Goal: Information Seeking & Learning: Learn about a topic

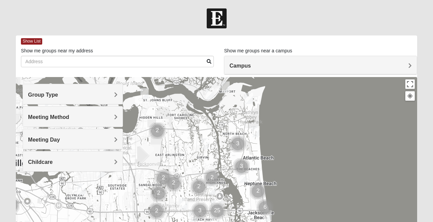
click at [99, 93] on h4 "Group Type" at bounding box center [73, 95] width 90 height 6
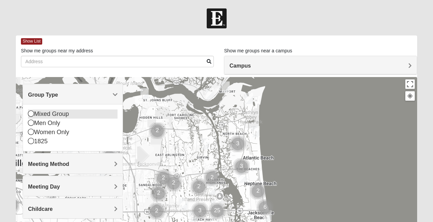
click at [43, 113] on div "Mixed Group" at bounding box center [73, 113] width 90 height 9
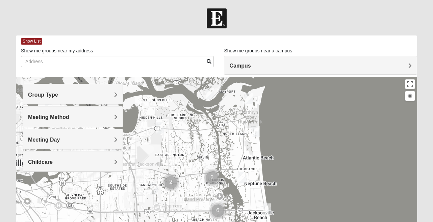
click at [54, 115] on span "Meeting Method" at bounding box center [48, 117] width 41 height 6
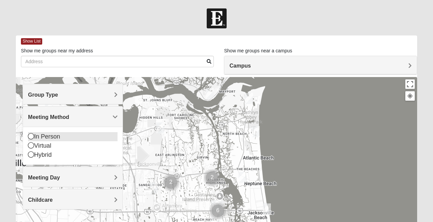
click at [29, 137] on icon at bounding box center [31, 136] width 6 height 6
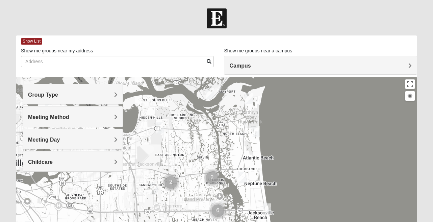
click at [240, 61] on div "Campus" at bounding box center [320, 65] width 192 height 18
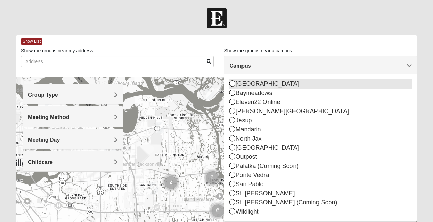
click at [232, 82] on icon at bounding box center [232, 83] width 6 height 6
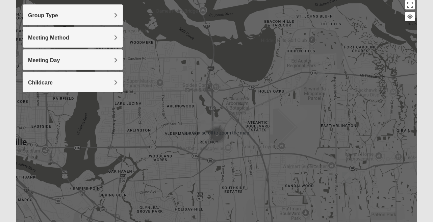
scroll to position [80, 0]
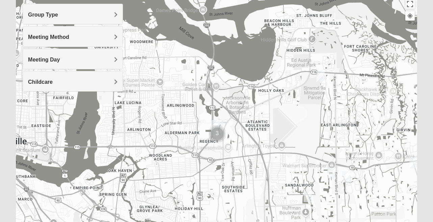
click at [101, 83] on h4 "Childcare" at bounding box center [73, 82] width 90 height 6
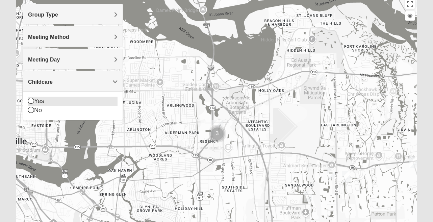
click at [76, 98] on div "Yes" at bounding box center [73, 101] width 90 height 9
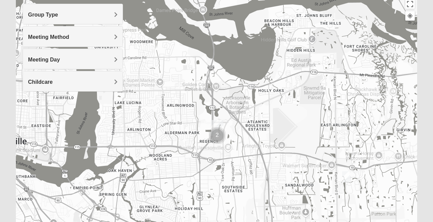
click at [216, 136] on img "Cluster of 2 groups" at bounding box center [217, 135] width 17 height 17
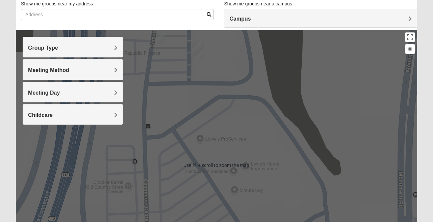
scroll to position [40, 0]
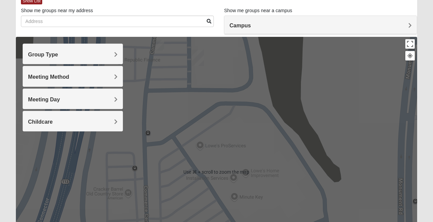
click at [198, 56] on img "Arlington" at bounding box center [198, 58] width 12 height 16
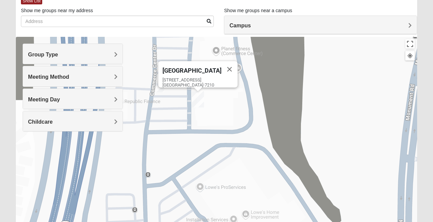
click at [160, 88] on img "On Campus Mixed Clark 32225" at bounding box center [160, 86] width 8 height 11
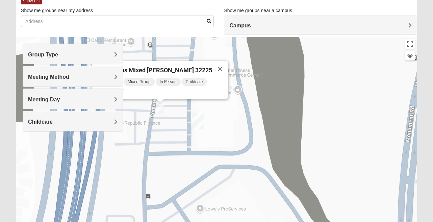
click at [164, 67] on span "On Campus Mixed [PERSON_NAME] 32225" at bounding box center [154, 70] width 116 height 7
click at [168, 69] on span "On Campus Mixed [PERSON_NAME] 32225" at bounding box center [154, 70] width 116 height 7
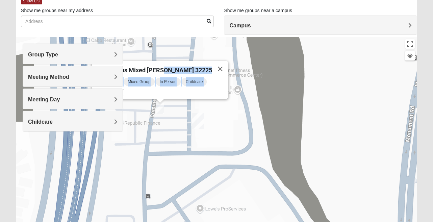
drag, startPoint x: 168, startPoint y: 69, endPoint x: 214, endPoint y: 82, distance: 47.8
click at [214, 82] on div "On Campus Mixed [PERSON_NAME] 32225 [DATE] PM Mixed Group In Person Childcare L…" at bounding box center [160, 80] width 136 height 38
click at [197, 85] on div "Monday PM Mixed Group In Person Childcare Learn More" at bounding box center [162, 88] width 132 height 22
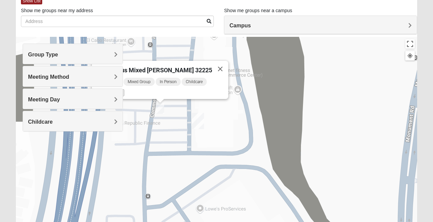
click at [122, 91] on icon at bounding box center [121, 93] width 3 height 4
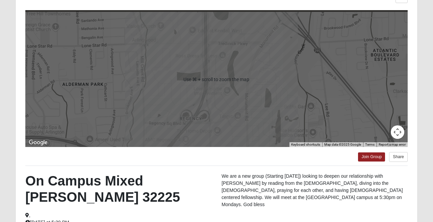
scroll to position [154, 0]
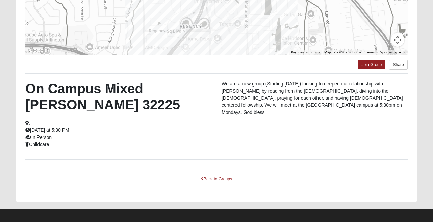
click at [128, 91] on h2 "On Campus Mixed [PERSON_NAME] 32225" at bounding box center [118, 96] width 186 height 32
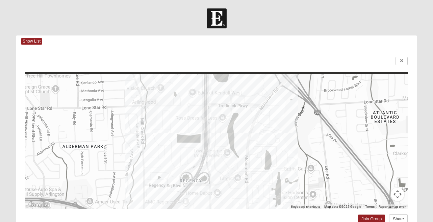
scroll to position [0, 0]
click at [31, 41] on span "Show List" at bounding box center [31, 41] width 21 height 6
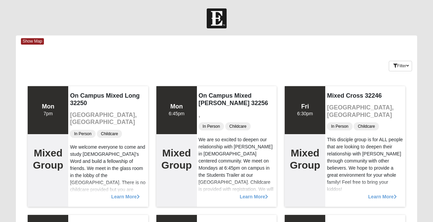
click at [398, 60] on div "Filter" at bounding box center [400, 62] width 23 height 20
click at [398, 65] on button "Filter" at bounding box center [400, 66] width 23 height 10
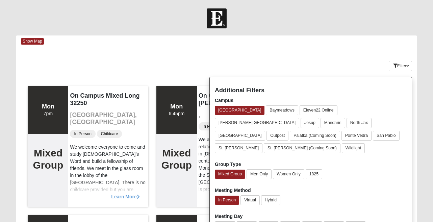
scroll to position [0, 0]
click at [352, 61] on div "Filter Additional Filters Campus Arlington Baymeadows Eleven22 Online Fleming I…" at bounding box center [383, 64] width 67 height 25
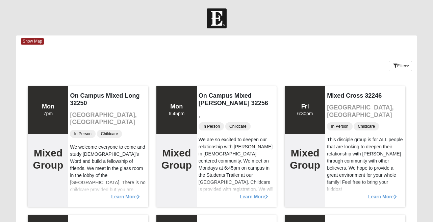
scroll to position [0, 0]
click at [39, 43] on span "Show Map" at bounding box center [32, 41] width 23 height 6
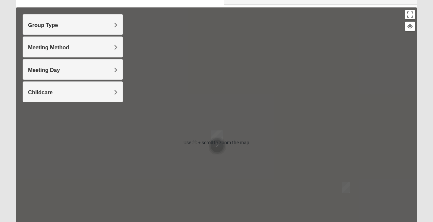
scroll to position [71, 0]
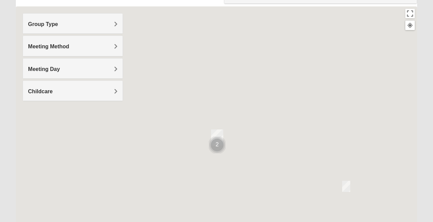
click at [217, 146] on img "Cluster of 2 groups" at bounding box center [217, 144] width 17 height 17
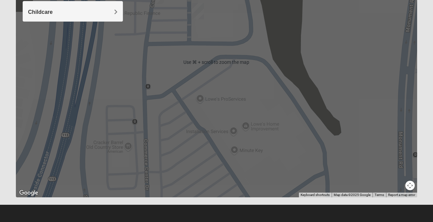
scroll to position [150, 0]
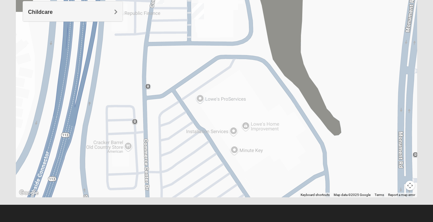
click at [407, 187] on button "Map camera controls" at bounding box center [409, 185] width 9 height 9
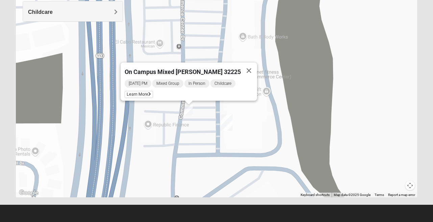
drag, startPoint x: 292, startPoint y: 94, endPoint x: 321, endPoint y: 207, distance: 117.4
click at [321, 207] on form "Log In Find A Group Error Show List Loading Groups" at bounding box center [216, 39] width 433 height 363
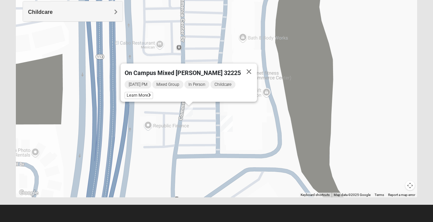
click at [224, 123] on img "Arlington" at bounding box center [227, 124] width 12 height 16
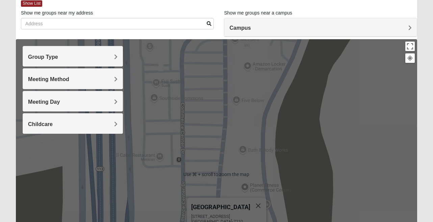
scroll to position [34, 0]
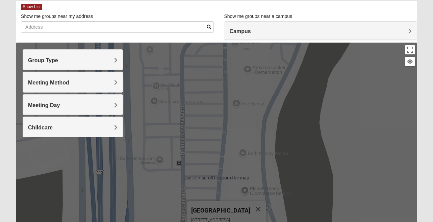
click at [412, 56] on div "Arlington 651 Commerce Center Dr Jacksonville, FL 32225-7210" at bounding box center [216, 178] width 401 height 270
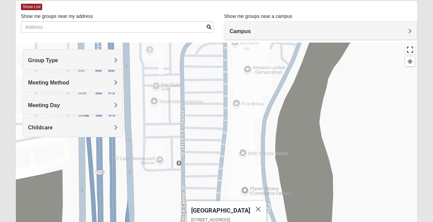
click at [409, 50] on button "Toggle fullscreen view" at bounding box center [409, 49] width 9 height 9
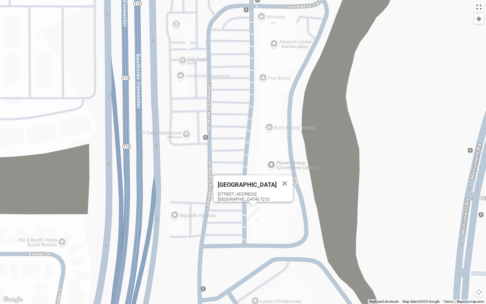
click at [398, 136] on div "Arlington 651 Commerce Center Dr Jacksonville, FL 32225-7210" at bounding box center [243, 152] width 486 height 304
click at [433, 41] on div "Arlington 651 Commerce Center Dr Jacksonville, FL 32225-7210" at bounding box center [243, 152] width 486 height 304
click at [433, 10] on button "Toggle fullscreen view" at bounding box center [479, 6] width 9 height 9
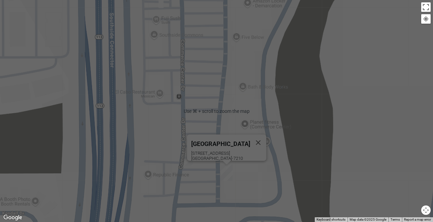
scroll to position [150, 0]
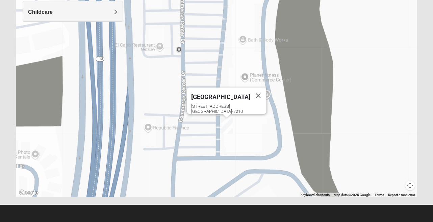
drag, startPoint x: 354, startPoint y: 106, endPoint x: 349, endPoint y: 122, distance: 16.7
click at [349, 122] on div "Arlington 651 Commerce Center Dr Jacksonville, FL 32225-7210" at bounding box center [216, 62] width 401 height 270
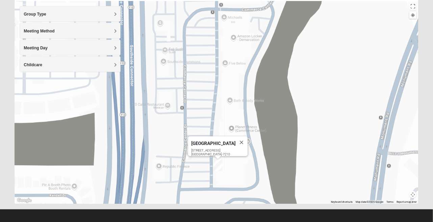
scroll to position [0, 0]
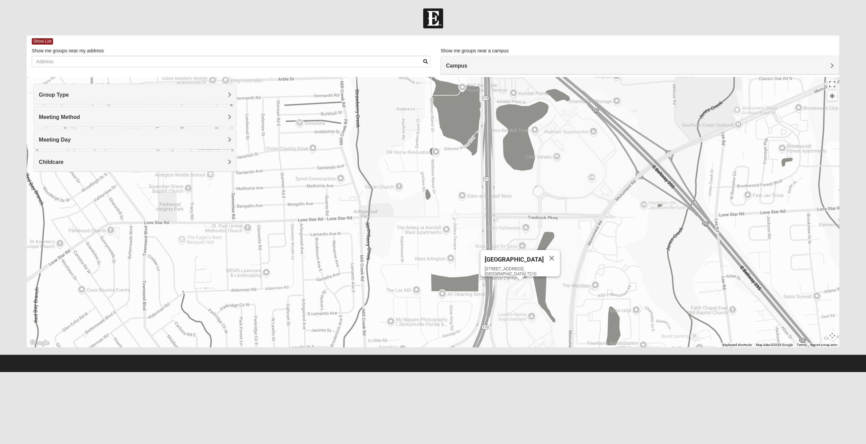
click at [433, 222] on img "On Campus Mixed Pritchett/Maccurrach 32225" at bounding box center [537, 344] width 8 height 11
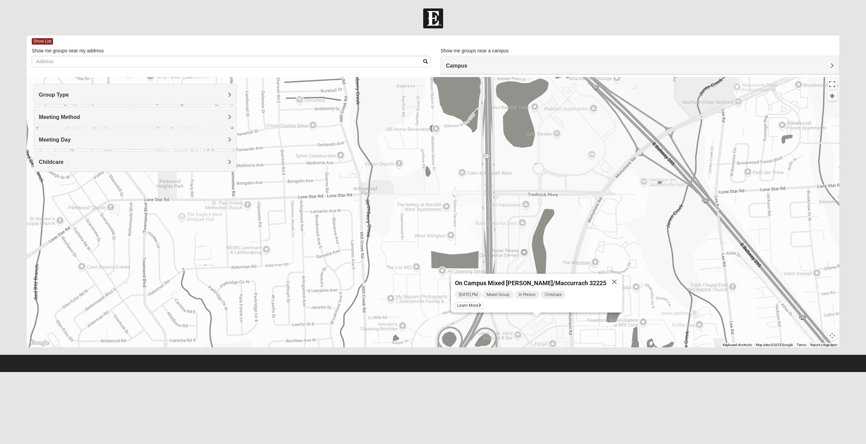
click at [433, 222] on img "On Campus Mixed Pritchett/Maccurrach 32225" at bounding box center [537, 321] width 8 height 11
click at [433, 222] on span "Learn More" at bounding box center [469, 305] width 28 height 7
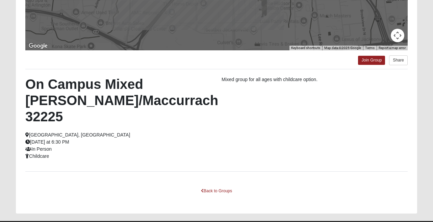
scroll to position [158, 0]
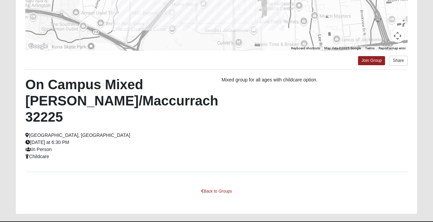
click at [217, 129] on div "On Campus Mixed Pritchett/Maccurrach 32225 Jacksonville, FL Monday at 6:30 PM I…" at bounding box center [216, 120] width 392 height 88
click at [261, 80] on p "Mixed group for all ages with childcare option." at bounding box center [315, 79] width 186 height 7
click at [169, 94] on h2 "On Campus Mixed [PERSON_NAME]/Maccurrach 32225" at bounding box center [118, 100] width 186 height 49
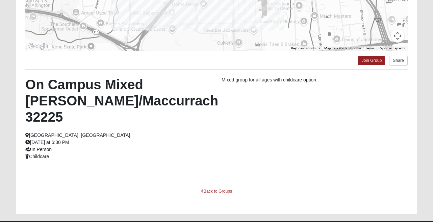
click at [169, 94] on h2 "On Campus Mixed [PERSON_NAME]/Maccurrach 32225" at bounding box center [118, 100] width 186 height 49
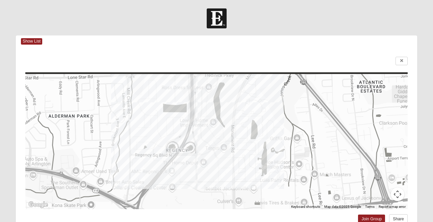
scroll to position [0, 0]
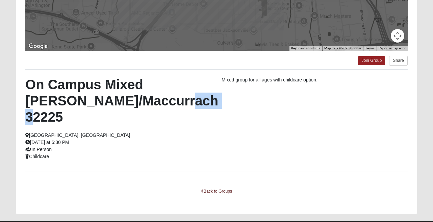
click at [221, 186] on link "Back to Groups" at bounding box center [217, 191] width 40 height 10
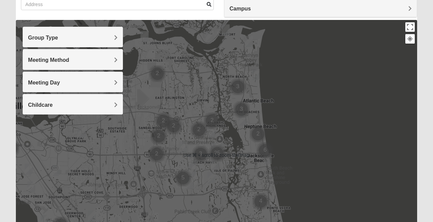
scroll to position [58, 0]
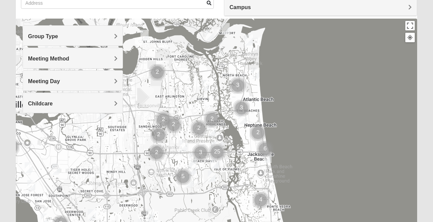
click at [109, 42] on div "Group Type" at bounding box center [73, 36] width 100 height 20
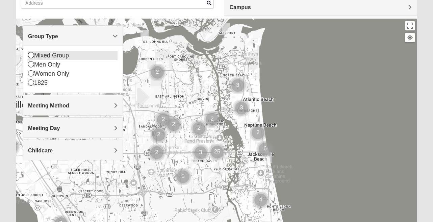
click at [57, 53] on div "Mixed Group" at bounding box center [73, 55] width 90 height 9
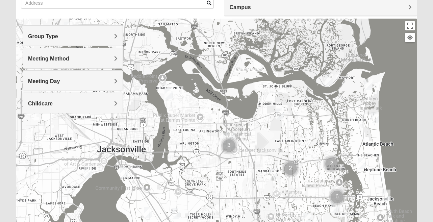
drag, startPoint x: 172, startPoint y: 109, endPoint x: 293, endPoint y: 155, distance: 129.7
click at [293, 155] on div at bounding box center [216, 154] width 401 height 270
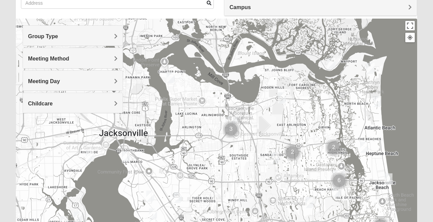
drag, startPoint x: 293, startPoint y: 155, endPoint x: 294, endPoint y: 138, distance: 17.3
click at [294, 138] on div at bounding box center [216, 154] width 401 height 270
click at [233, 128] on img "Cluster of 3 groups" at bounding box center [231, 129] width 17 height 17
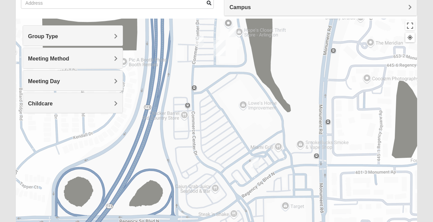
drag, startPoint x: 226, startPoint y: 100, endPoint x: 238, endPoint y: 48, distance: 53.0
click at [238, 48] on div at bounding box center [216, 154] width 401 height 270
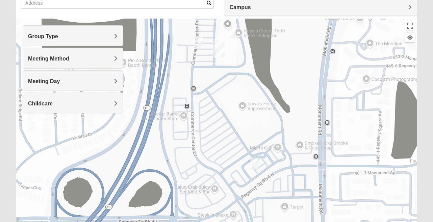
click at [233, 29] on img "On Campus Mixed Yant 32225" at bounding box center [232, 32] width 8 height 11
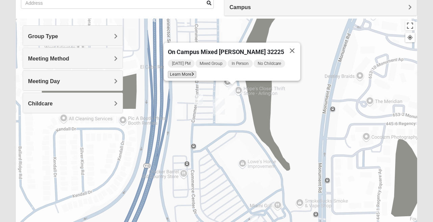
click at [185, 73] on span "Learn More" at bounding box center [182, 74] width 28 height 7
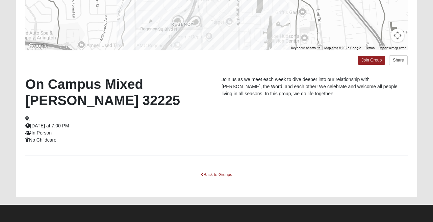
scroll to position [158, 0]
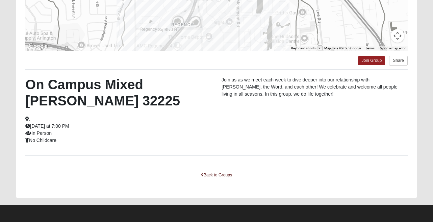
click at [220, 174] on link "Back to Groups" at bounding box center [217, 175] width 40 height 10
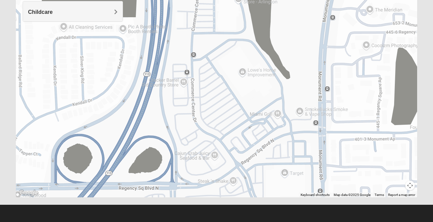
scroll to position [150, 0]
click at [255, 131] on img "On Campus Mixed Pritchett/Maccurrach 32225" at bounding box center [254, 129] width 8 height 11
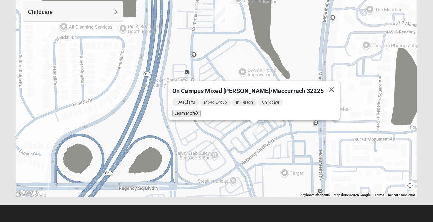
click at [201, 110] on span "Learn More" at bounding box center [186, 113] width 28 height 7
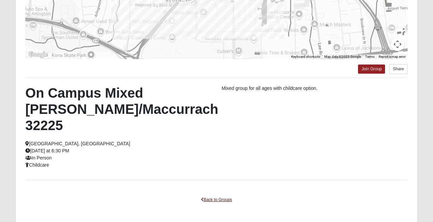
click at [218, 195] on link "Back to Groups" at bounding box center [217, 200] width 40 height 10
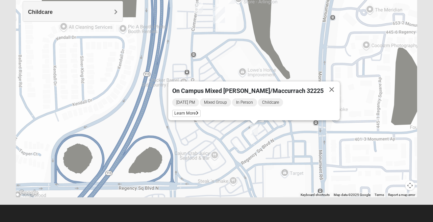
click at [199, 4] on img "On Campus Mixed Clark 32225" at bounding box center [199, 7] width 8 height 11
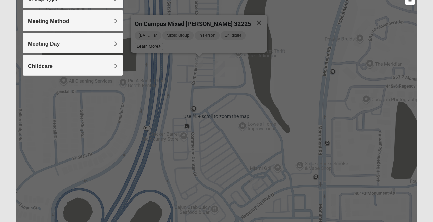
scroll to position [94, 0]
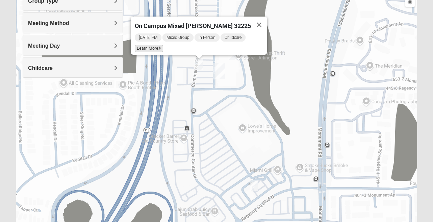
click at [160, 45] on span "Learn More" at bounding box center [149, 48] width 28 height 7
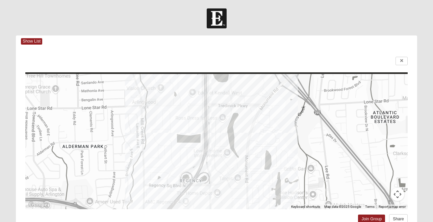
scroll to position [0, 0]
